Goal: Answer question/provide support

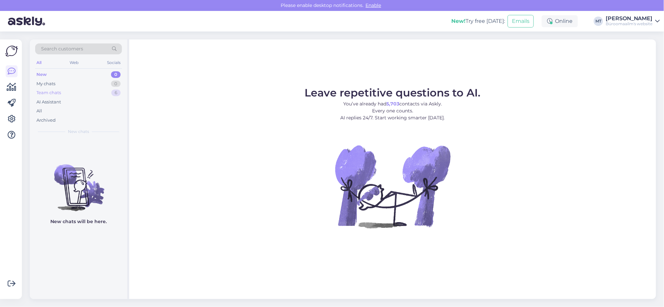
click at [52, 92] on div "Team chats" at bounding box center [48, 92] width 25 height 7
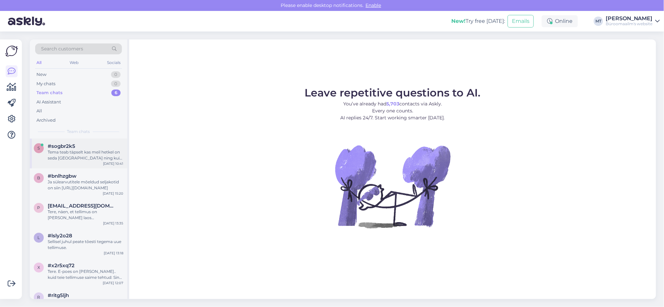
click at [53, 154] on div "Tema teab täpselt kas meil hetkel on seda laos ning kui ka ei ole, kas saame te…" at bounding box center [86, 155] width 76 height 12
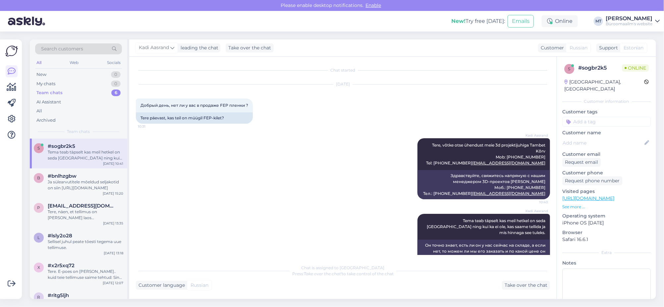
scroll to position [21, 0]
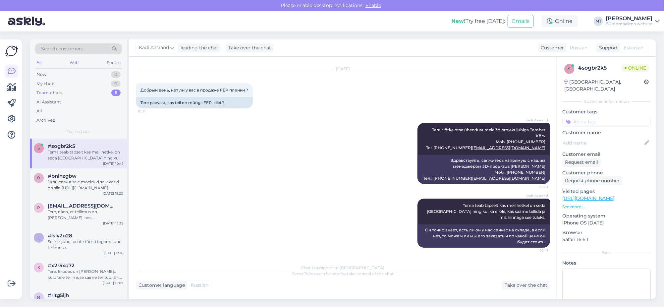
click at [8, 70] on icon at bounding box center [12, 71] width 8 height 8
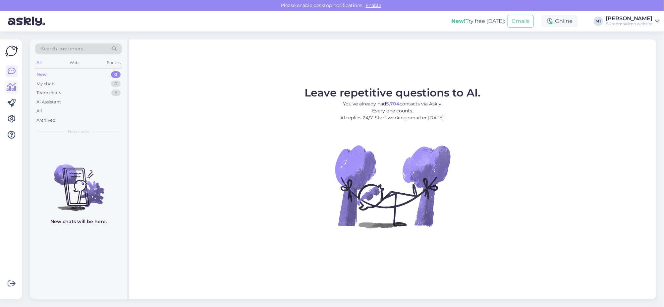
click at [12, 89] on icon at bounding box center [12, 87] width 10 height 8
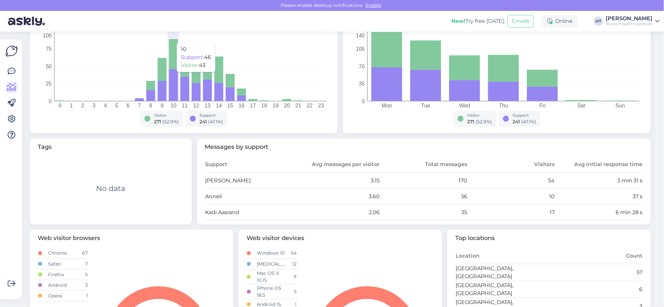
scroll to position [124, 0]
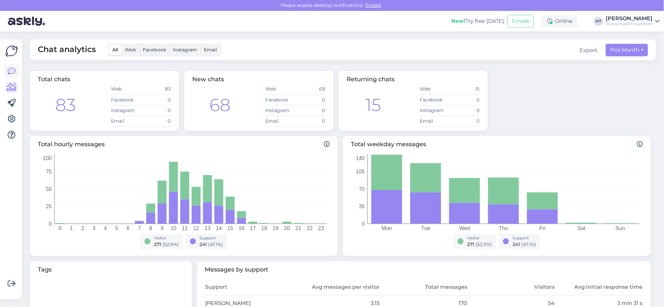
click at [14, 72] on icon at bounding box center [12, 71] width 8 height 8
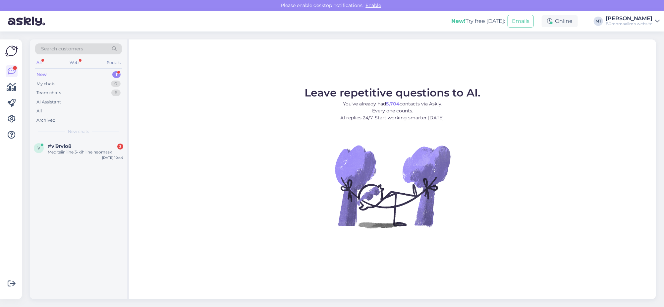
click at [42, 74] on div "New" at bounding box center [41, 74] width 10 height 7
click at [48, 149] on div "Meditsiiniline 3-kihiline naomask" at bounding box center [86, 152] width 76 height 6
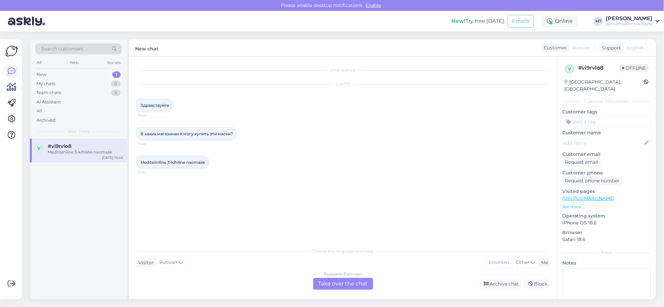
click at [350, 283] on div "Russian to Estonian Take over the chat" at bounding box center [343, 284] width 60 height 12
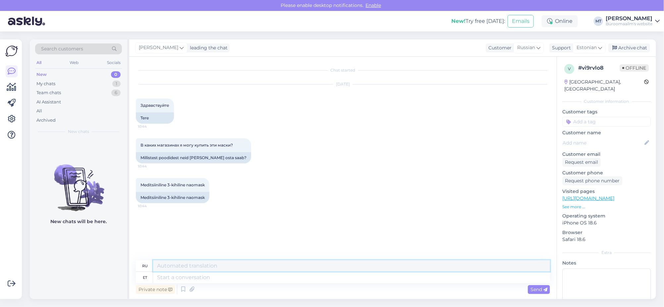
click at [202, 264] on textarea at bounding box center [351, 265] width 397 height 11
click at [189, 277] on textarea at bounding box center [351, 277] width 397 height 11
type textarea "Tere."
type textarea "Привет"
type textarea "Tere."
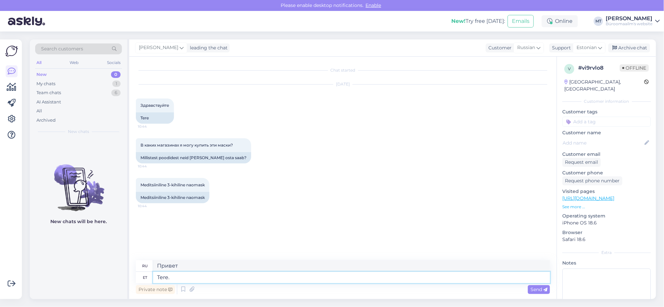
type textarea "Привет."
type textarea "Tere."
paste textarea
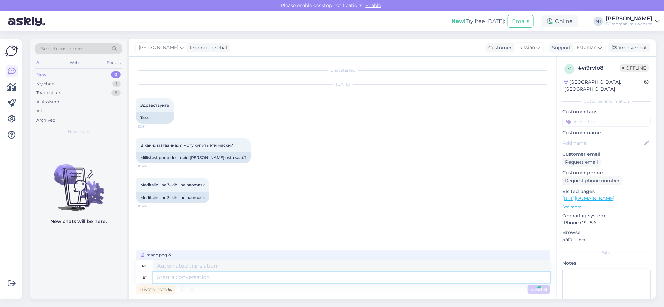
scroll to position [37, 0]
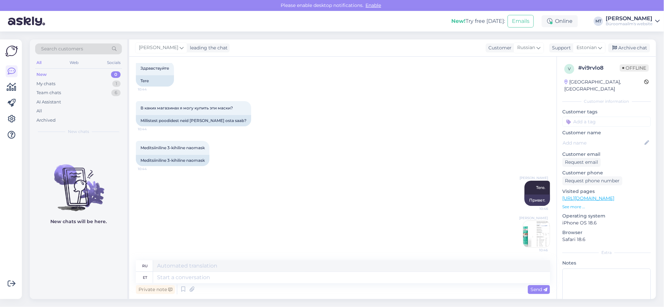
click at [529, 244] on img at bounding box center [536, 234] width 27 height 27
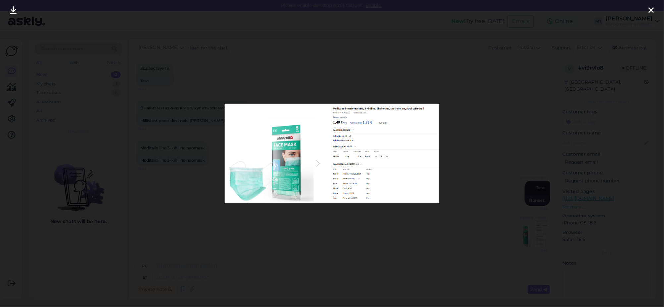
click at [658, 9] on div at bounding box center [651, 10] width 13 height 21
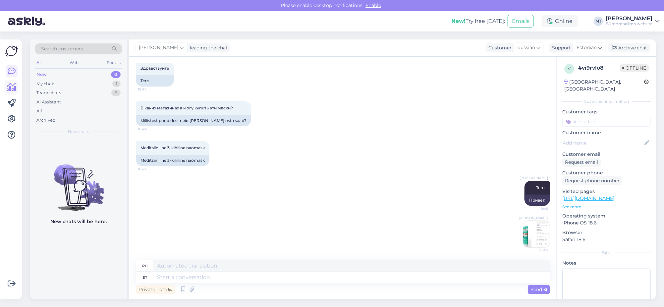
click at [10, 86] on icon at bounding box center [12, 87] width 10 height 8
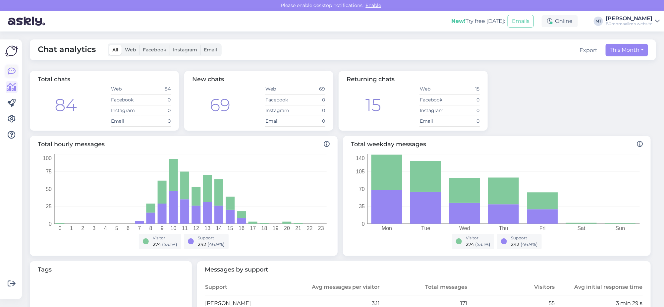
click at [13, 69] on icon at bounding box center [12, 71] width 8 height 8
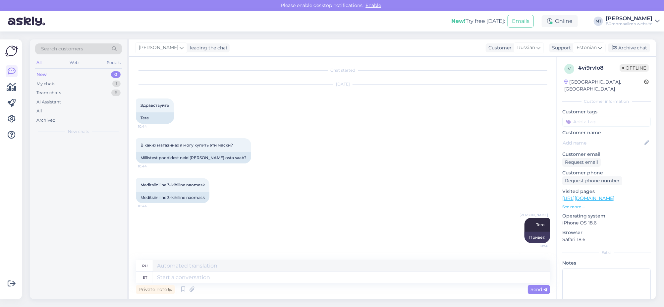
scroll to position [37, 0]
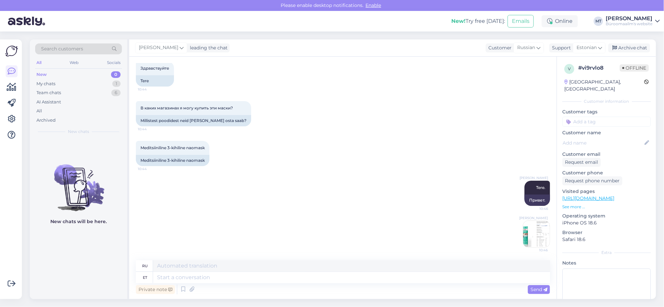
click at [526, 237] on img at bounding box center [536, 234] width 27 height 27
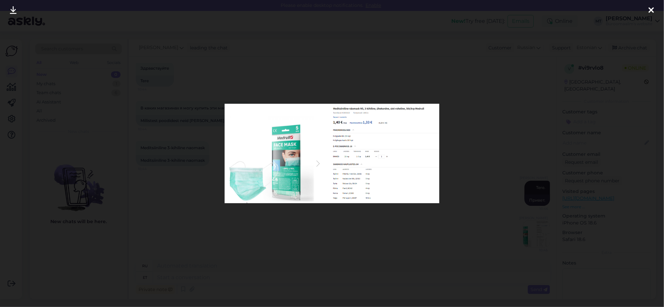
click at [11, 8] on icon at bounding box center [13, 10] width 7 height 9
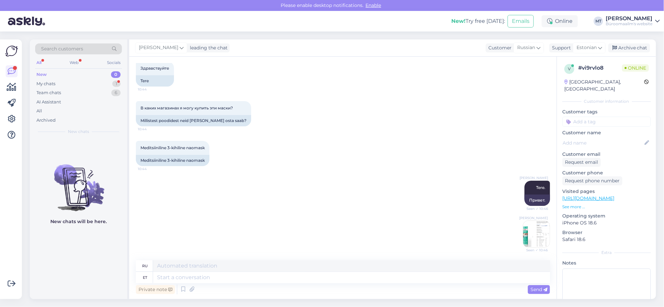
scroll to position [77, 0]
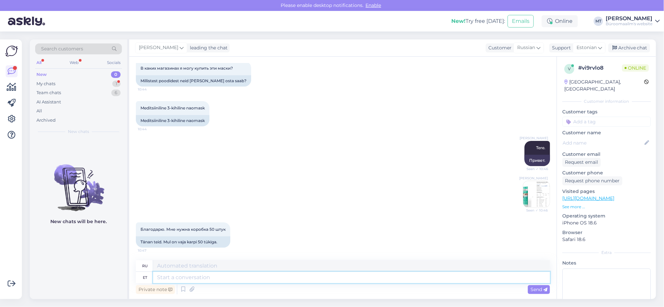
click at [204, 274] on textarea at bounding box center [351, 277] width 397 height 11
click at [45, 83] on div "My chats" at bounding box center [45, 84] width 19 height 7
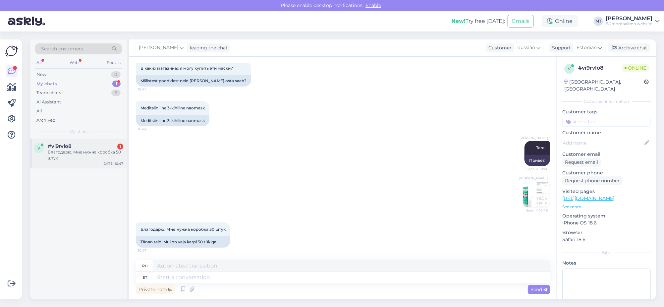
click at [59, 151] on div "Благодарю. Мне нужна коробка 50 штук" at bounding box center [86, 155] width 76 height 12
click at [191, 281] on textarea at bounding box center [351, 277] width 397 height 11
click at [171, 279] on textarea at bounding box center [351, 277] width 397 height 11
paste textarea "https://www.byroomaailm.ee/meditsiiniline-naomask-n50-3-kihiline-uhekordne-sini…"
type textarea "https://www.byroomaailm.ee/meditsiiniline-naomask-n50-3-kihiline-uhekordne-sini…"
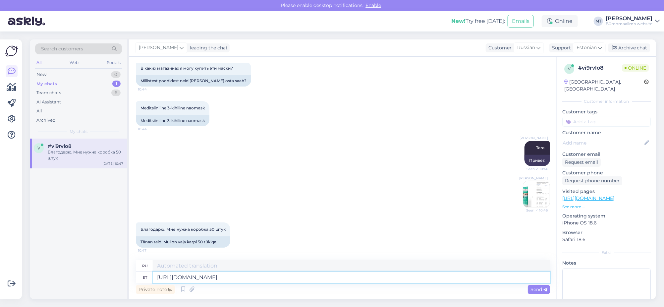
type textarea "https://www.byroomaailm.ee/meditsiiniline-naomask-n50-3-kihiline-uhekordne-sini…"
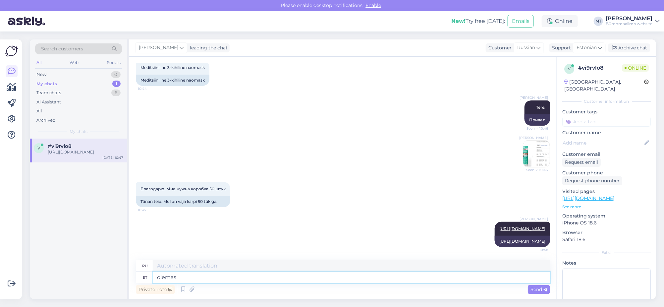
type textarea "olemas"
type textarea "существовать"
type textarea "olemas peterbu"
type textarea "есть Питербу"
type textarea "olemas peterburi"
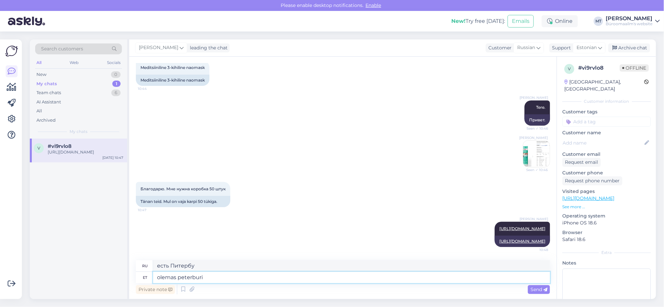
type textarea "есть Санкт-Петербург"
type textarea "olemas peterburi te"
type textarea "есть петербургский чай"
type textarea "olemas peterburi t"
type textarea "есть Санкт-Петербург"
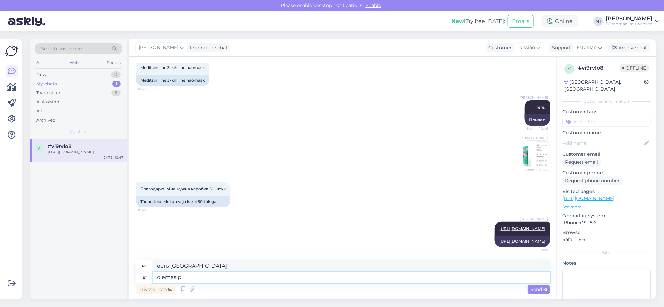
type textarea "olemas"
type textarea "существовать"
type textarea "o"
type textarea "ой"
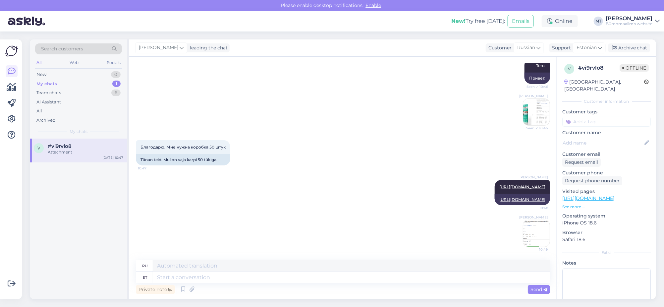
scroll to position [190, 0]
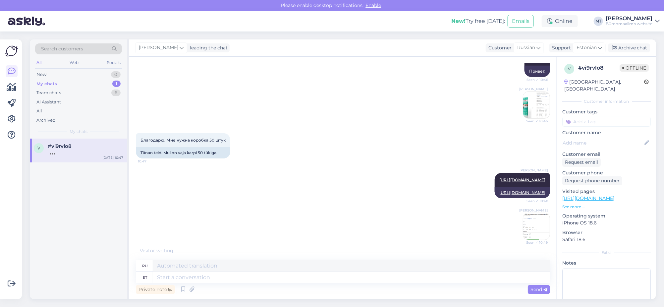
click at [530, 232] on img at bounding box center [536, 226] width 27 height 27
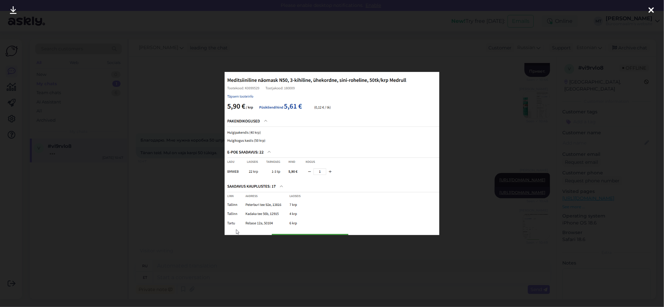
click at [651, 8] on icon at bounding box center [651, 10] width 5 height 9
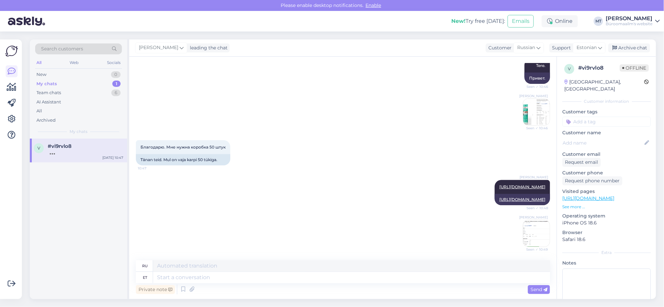
scroll to position [222, 0]
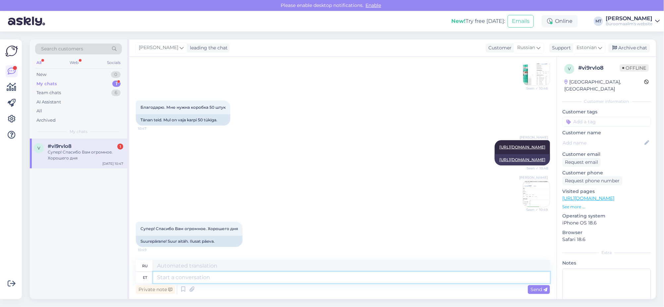
click at [211, 278] on textarea at bounding box center [351, 277] width 397 height 11
type textarea "Aitäh."
type textarea "Спасибо."
type textarea "Aitäh."
click at [541, 290] on span "Send" at bounding box center [539, 289] width 17 height 6
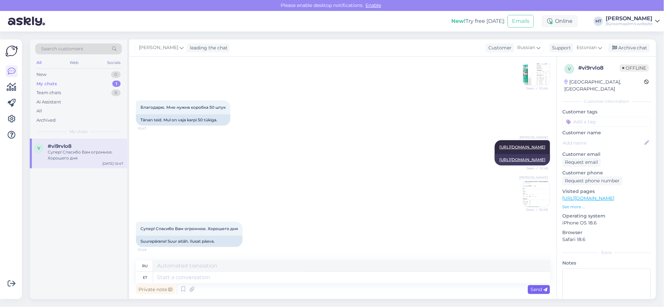
scroll to position [262, 0]
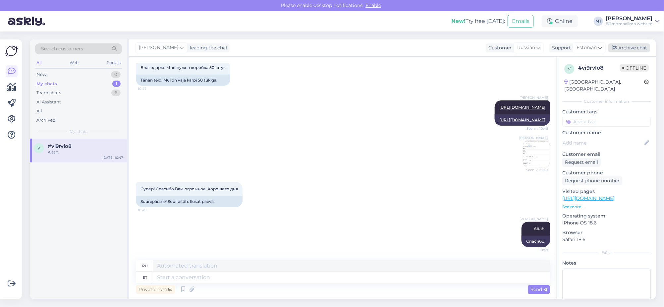
click at [635, 48] on div "Archive chat" at bounding box center [630, 47] width 42 height 9
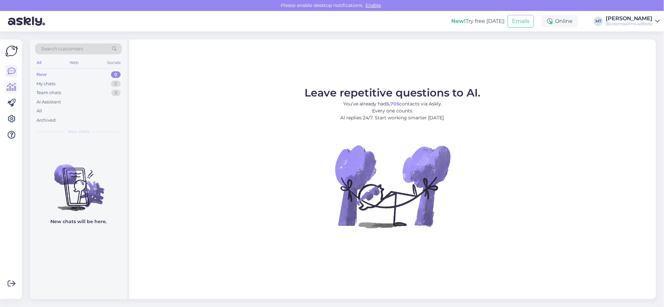
click at [11, 89] on icon at bounding box center [12, 87] width 10 height 8
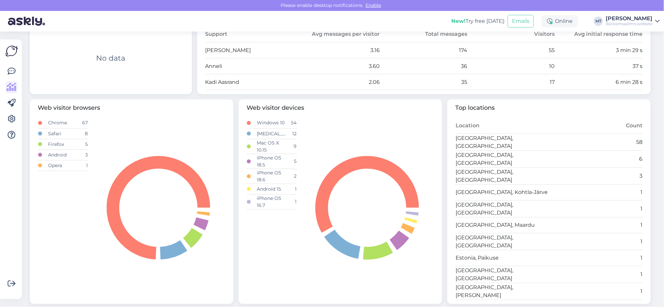
scroll to position [211, 0]
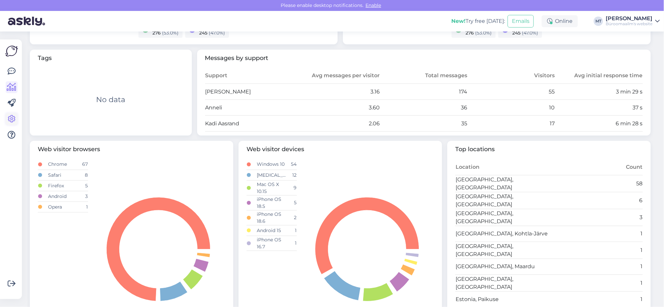
click at [14, 118] on icon at bounding box center [12, 119] width 8 height 8
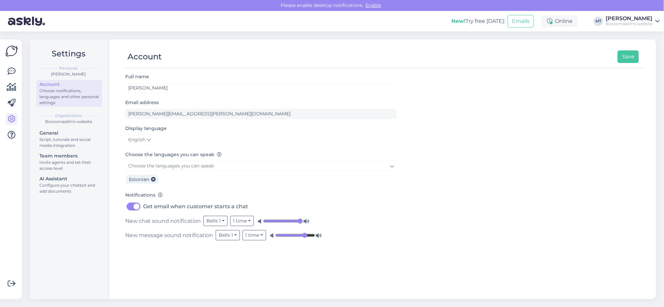
drag, startPoint x: 296, startPoint y: 219, endPoint x: 302, endPoint y: 218, distance: 6.3
type input "1"
click at [302, 218] on input "range" at bounding box center [283, 221] width 40 height 7
drag, startPoint x: 304, startPoint y: 233, endPoint x: 319, endPoint y: 233, distance: 14.9
type input "1"
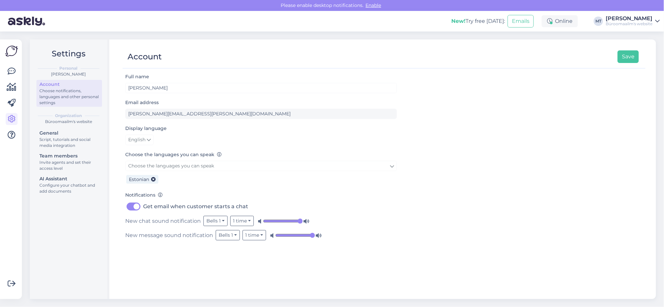
click at [315, 233] on input "range" at bounding box center [295, 235] width 40 height 7
drag, startPoint x: 136, startPoint y: 207, endPoint x: 129, endPoint y: 207, distance: 7.3
click at [143, 207] on label "Get email when customer starts a chat" at bounding box center [195, 206] width 105 height 11
click at [129, 207] on input "Get email when customer starts a chat" at bounding box center [133, 206] width 17 height 11
drag, startPoint x: 130, startPoint y: 206, endPoint x: 140, endPoint y: 204, distance: 10.6
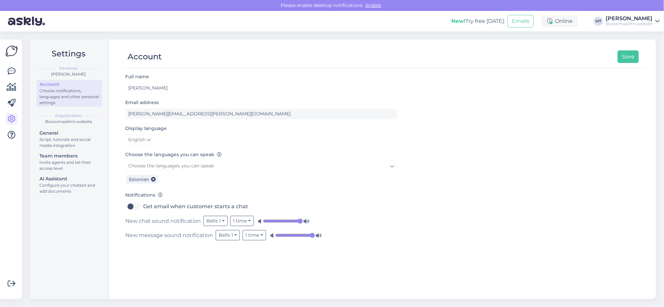
click at [143, 204] on label "Get email when customer starts a chat" at bounding box center [195, 206] width 105 height 11
click at [140, 204] on input "Get email when customer starts a chat" at bounding box center [133, 206] width 17 height 11
checkbox input "true"
click at [625, 56] on button "Save" at bounding box center [628, 56] width 21 height 13
click at [11, 70] on icon at bounding box center [12, 71] width 8 height 8
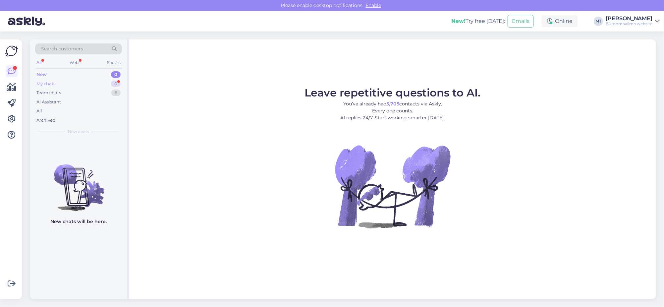
click at [41, 84] on div "My chats" at bounding box center [45, 84] width 19 height 7
click at [51, 93] on div "Team chats" at bounding box center [48, 92] width 25 height 7
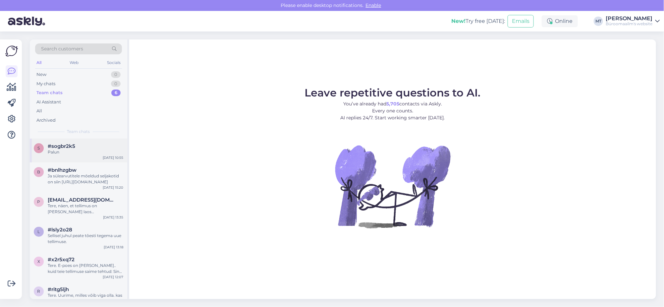
click at [52, 146] on span "#sogbr2k5" at bounding box center [62, 146] width 28 height 6
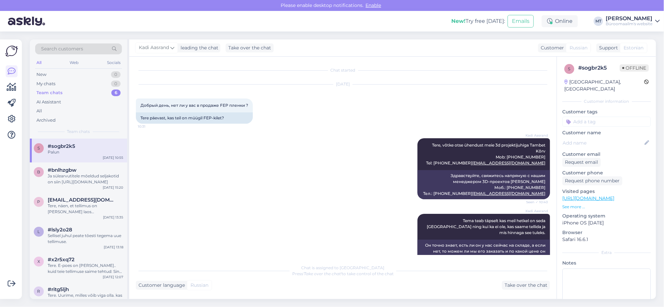
scroll to position [100, 0]
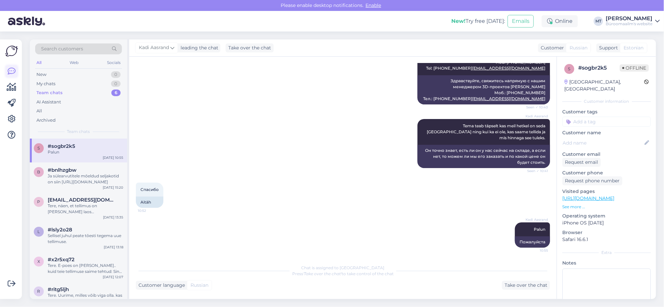
click at [12, 71] on icon at bounding box center [12, 71] width 8 height 8
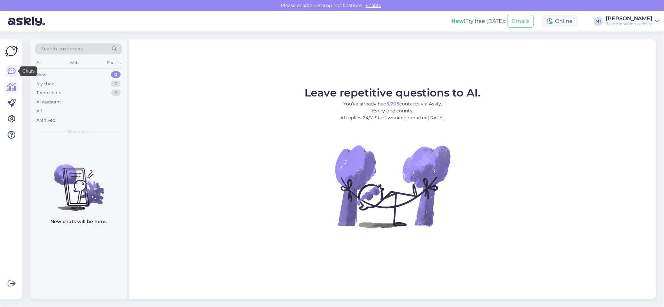
click at [12, 87] on icon at bounding box center [12, 87] width 10 height 8
